Goal: Information Seeking & Learning: Learn about a topic

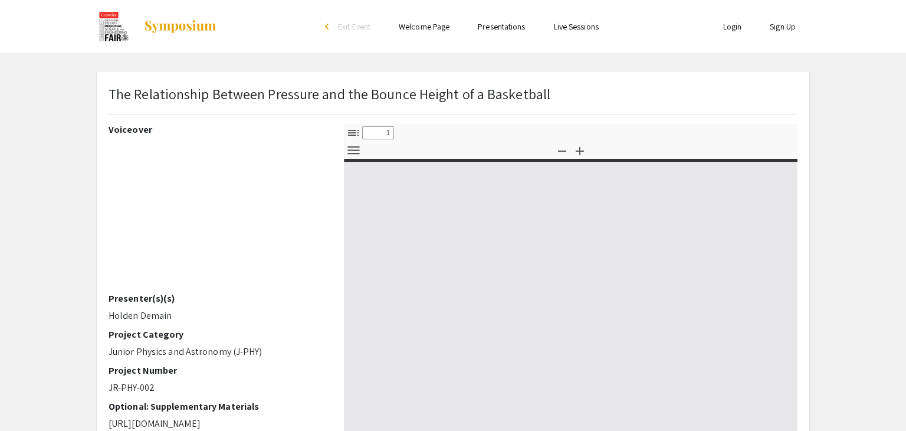
select select "custom"
type input "0"
select select "auto"
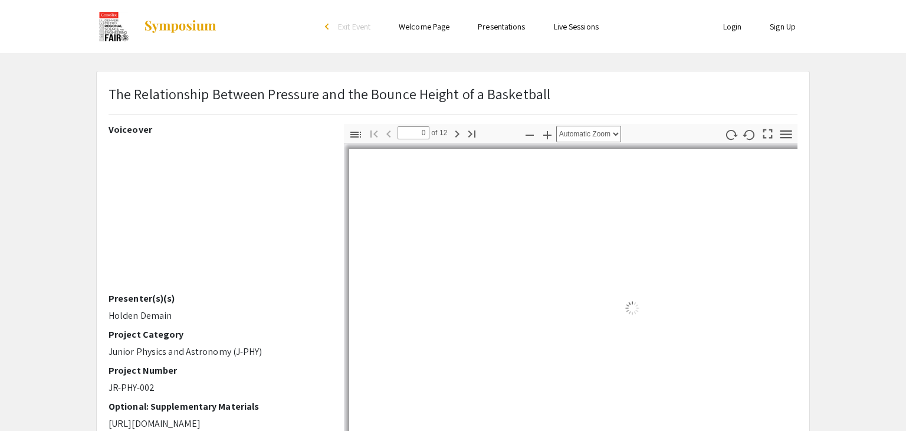
type input "1"
select select "auto"
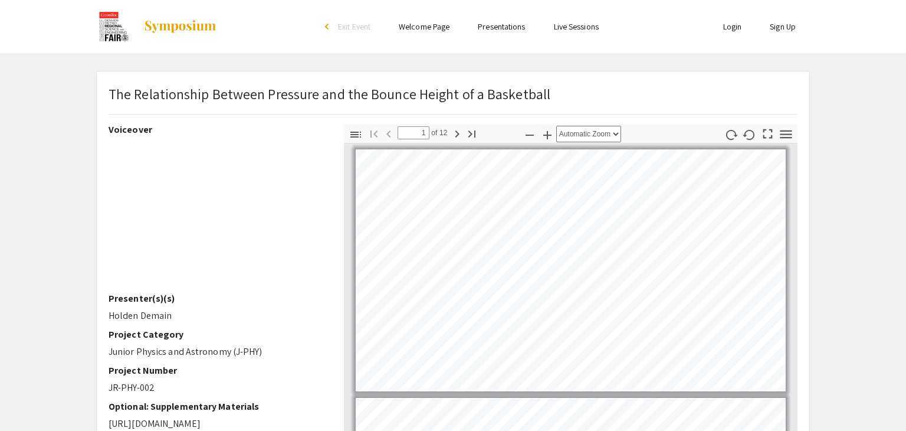
scroll to position [1, 0]
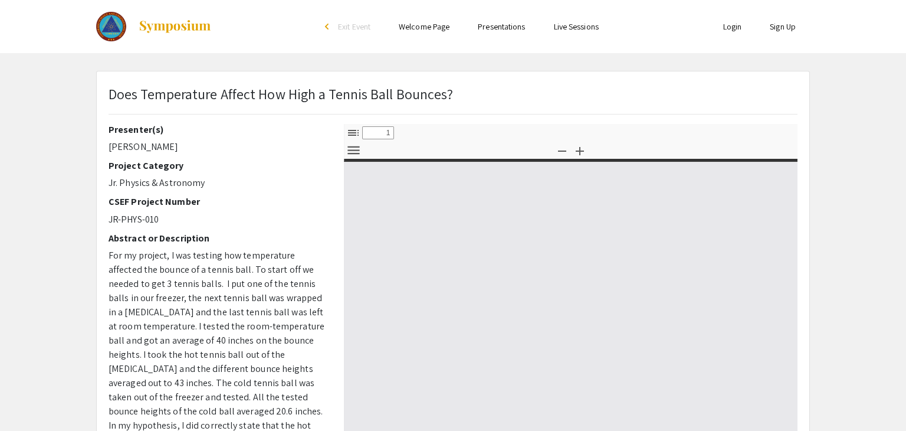
select select "custom"
type input "0"
select select "custom"
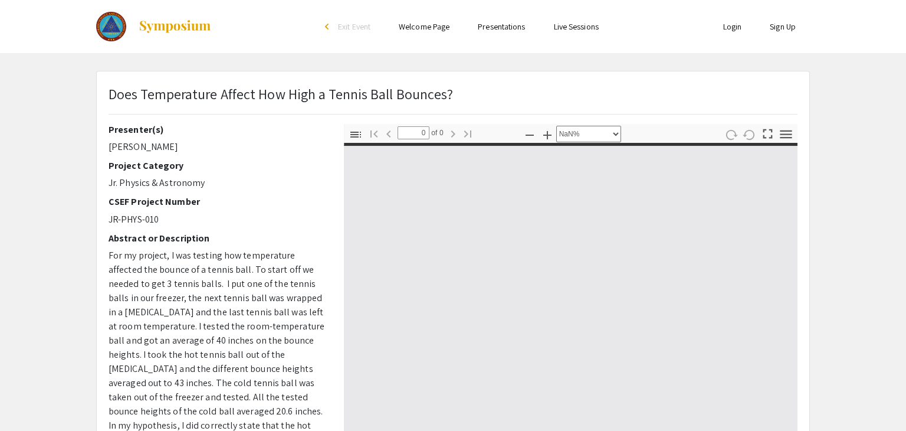
type input "1"
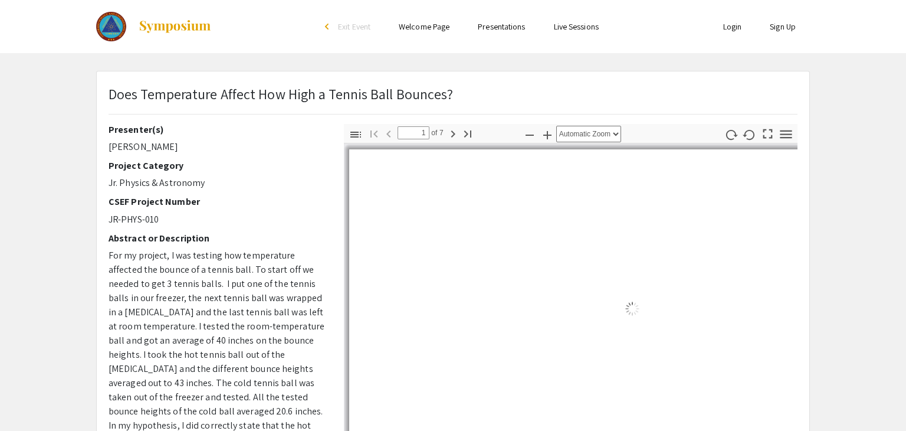
select select "auto"
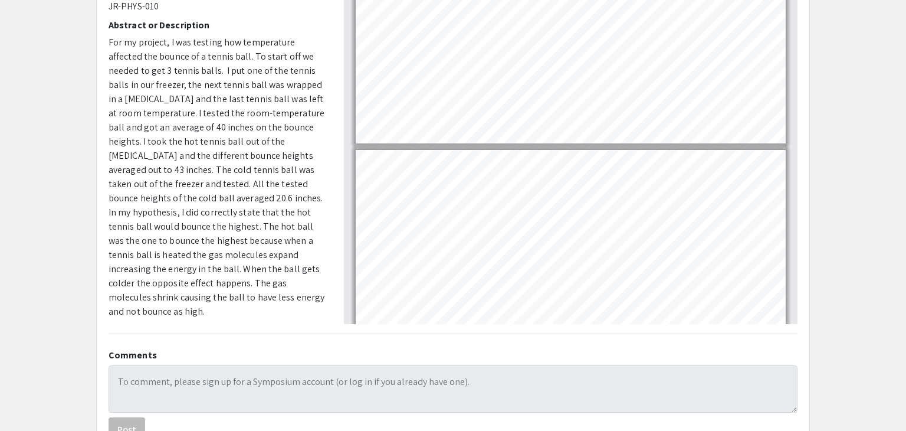
type input "1"
